Goal: Register for event/course

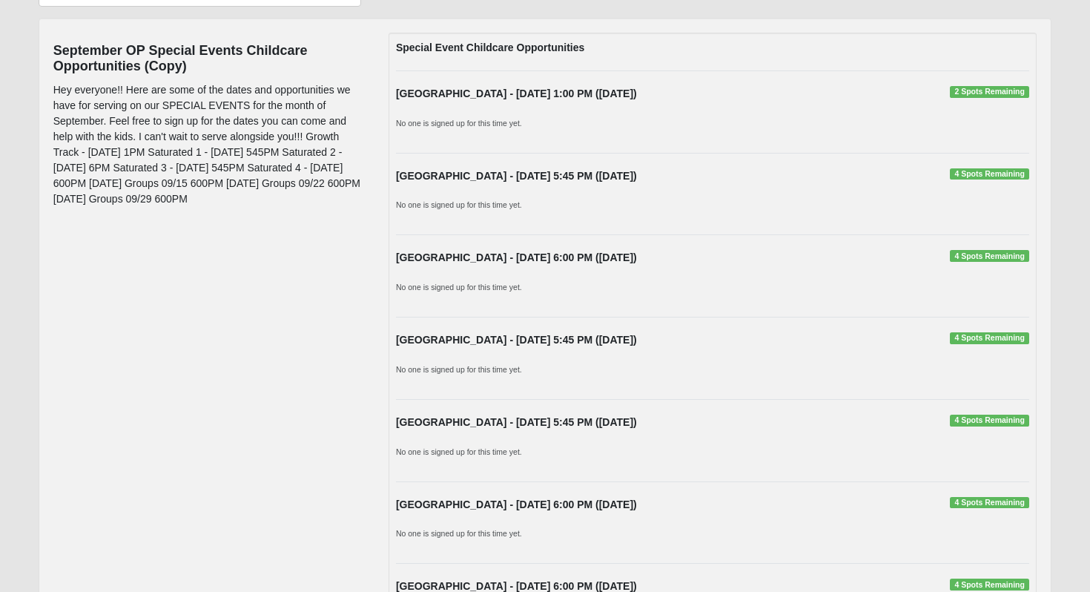
scroll to position [432, 0]
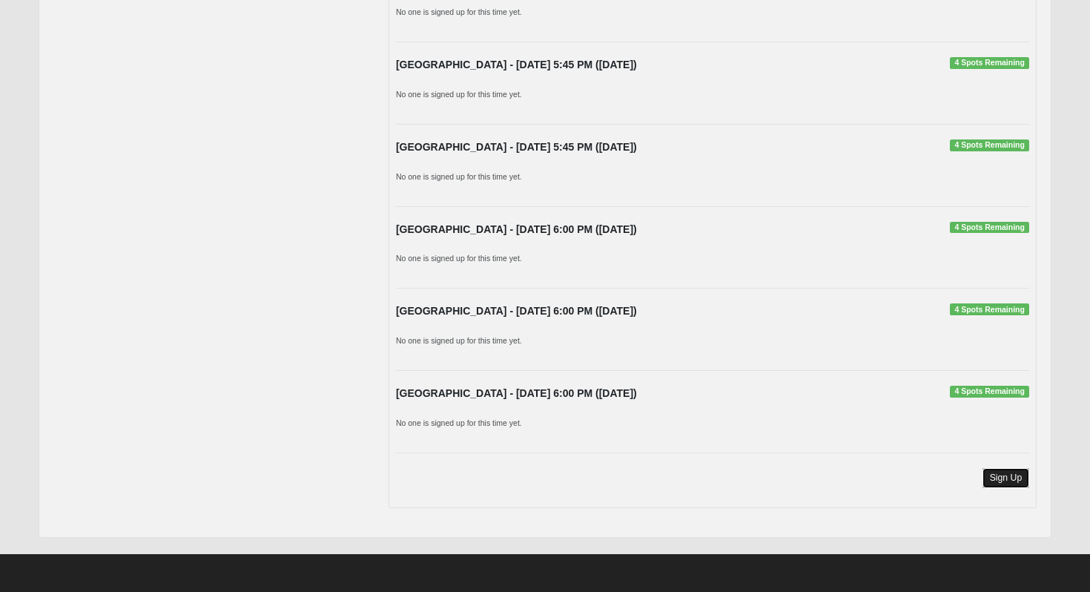
click at [1012, 480] on link "Sign Up" at bounding box center [1005, 478] width 47 height 20
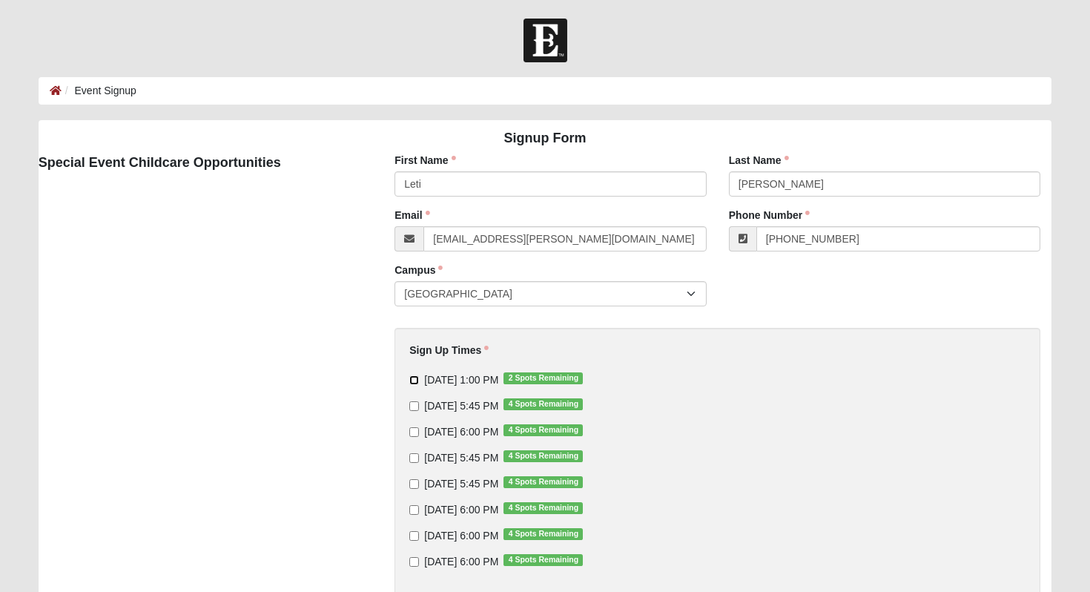
click at [414, 384] on input "[DATE] 1:00 PM 2 Spots Remaining" at bounding box center [414, 380] width 10 height 10
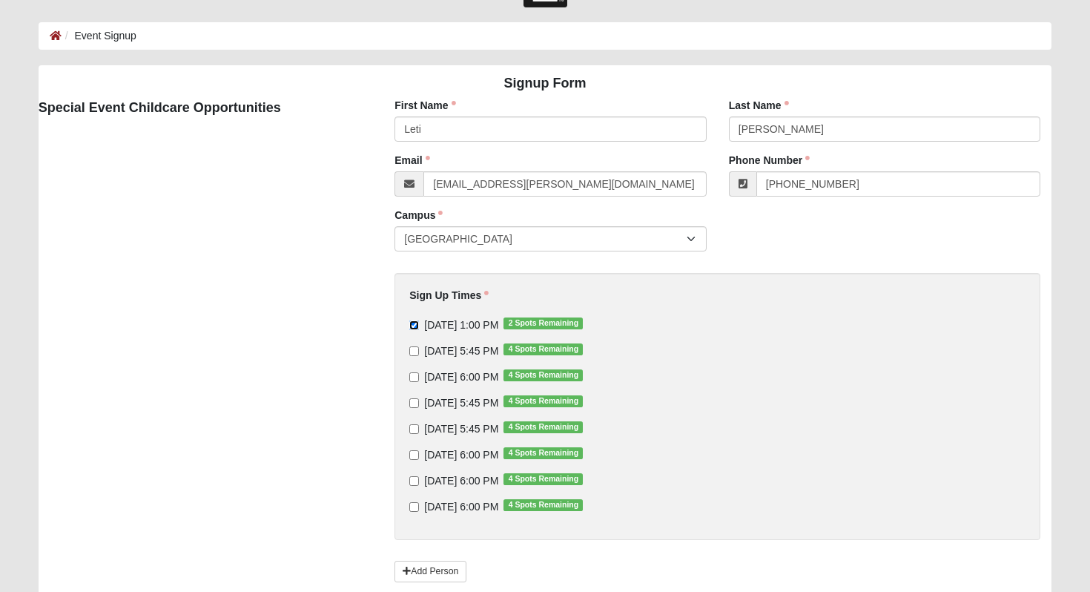
scroll to position [78, 0]
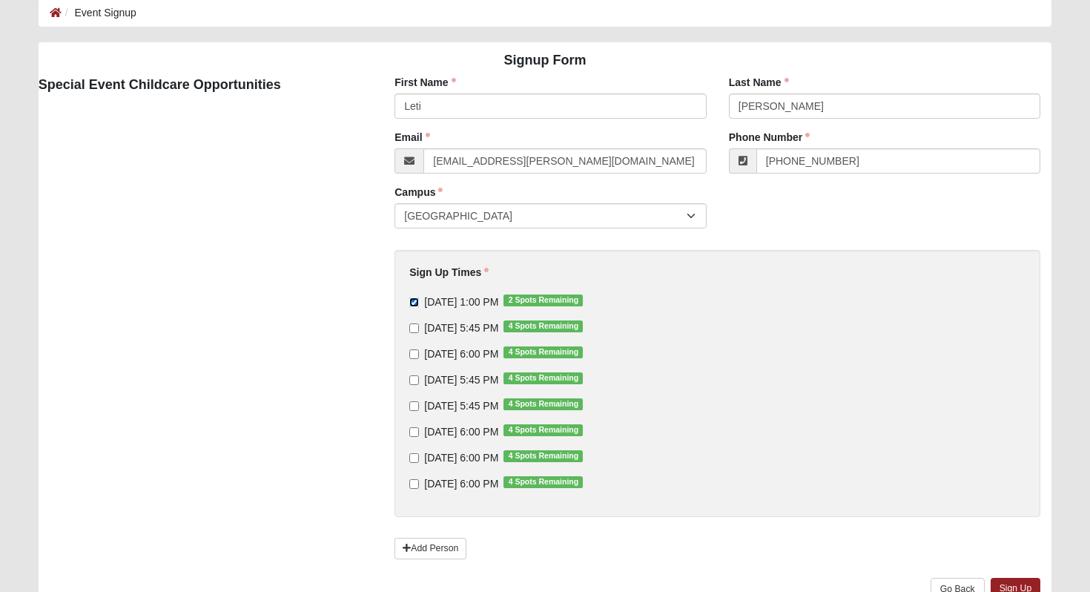
click at [417, 304] on input "[DATE] 1:00 PM 2 Spots Remaining" at bounding box center [414, 302] width 10 height 10
checkbox input "false"
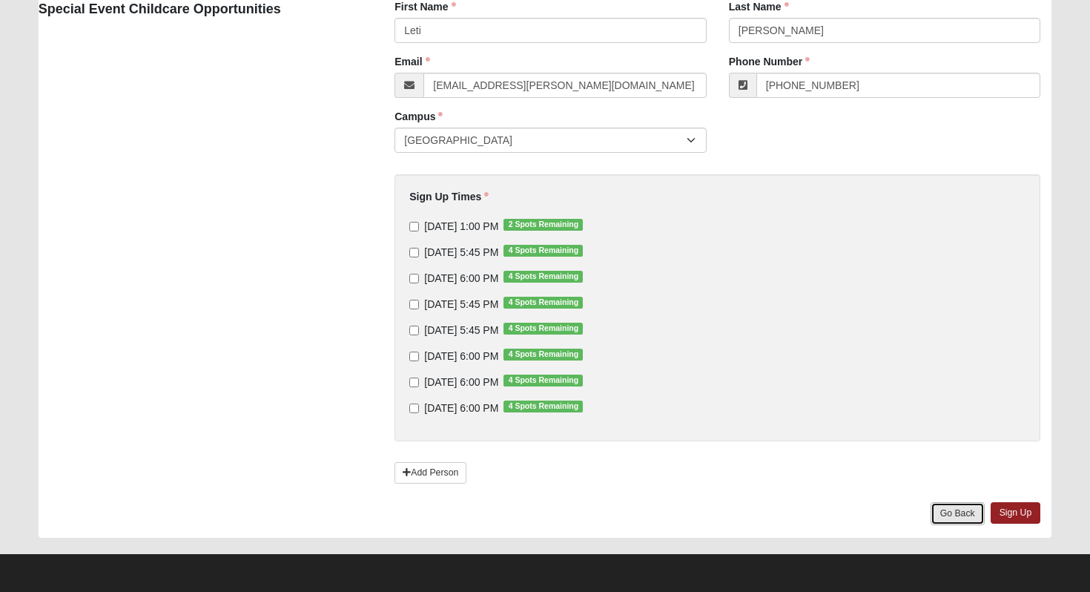
click at [955, 512] on link "Go Back" at bounding box center [957, 513] width 54 height 23
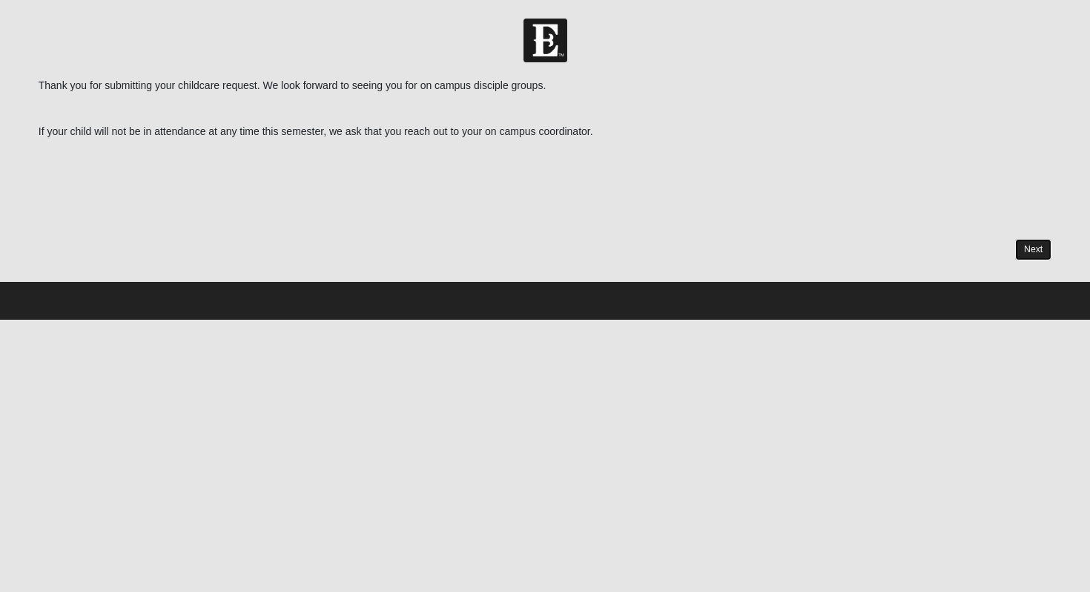
click at [1039, 249] on link "Next" at bounding box center [1033, 249] width 36 height 21
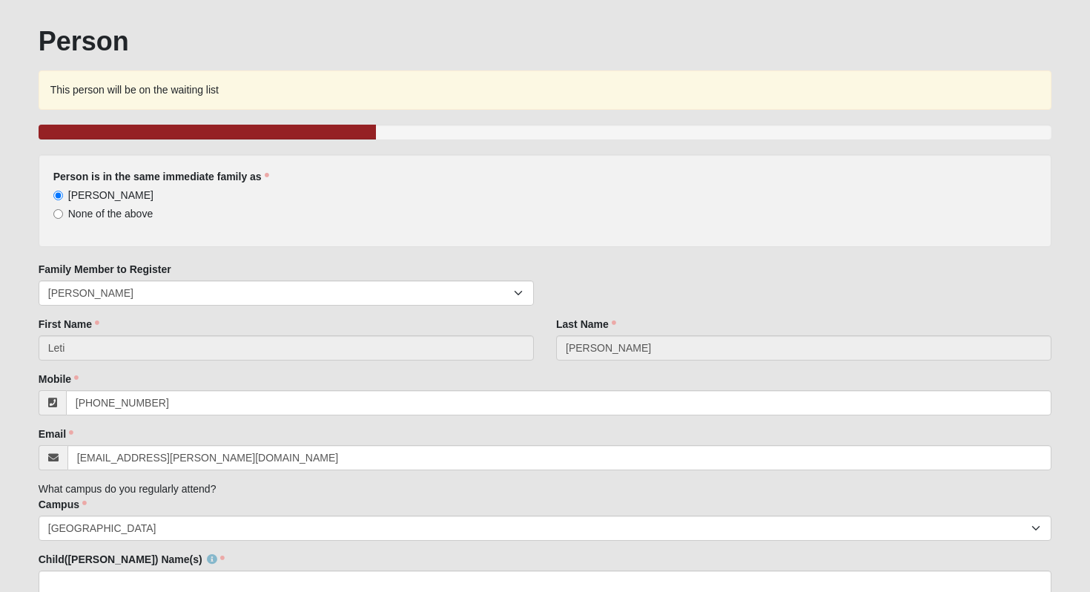
scroll to position [76, 0]
